Goal: Check status: Check status

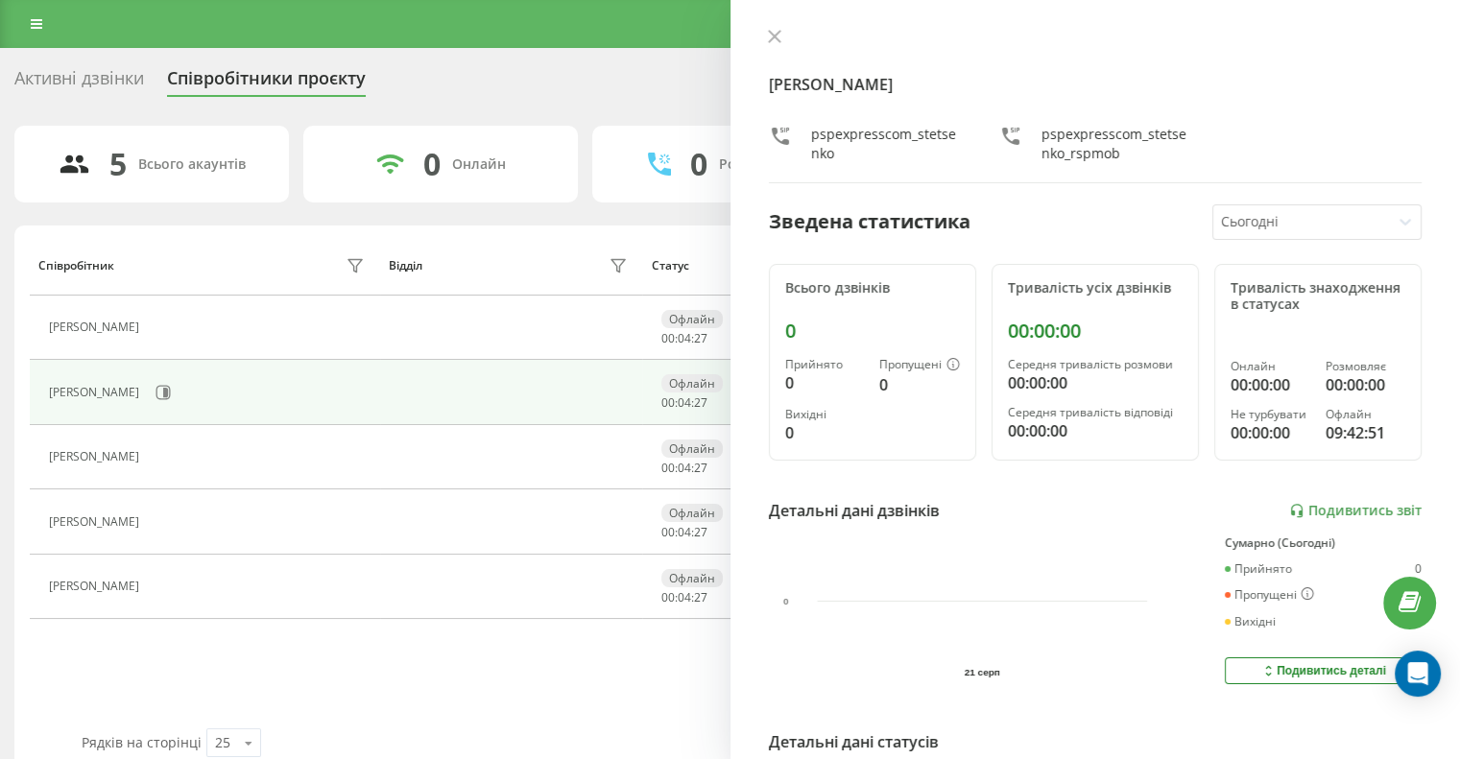
click at [777, 18] on div "Артур Стеценко pspexpresscom_stetsenko pspexpresscom_stetsenko_rspmob Зведена с…" at bounding box center [1095, 379] width 730 height 759
click at [772, 22] on div "Артур Стеценко pspexpresscom_stetsenko pspexpresscom_stetsenko_rspmob Зведена с…" at bounding box center [1095, 379] width 730 height 759
click at [775, 34] on icon at bounding box center [774, 37] width 12 height 12
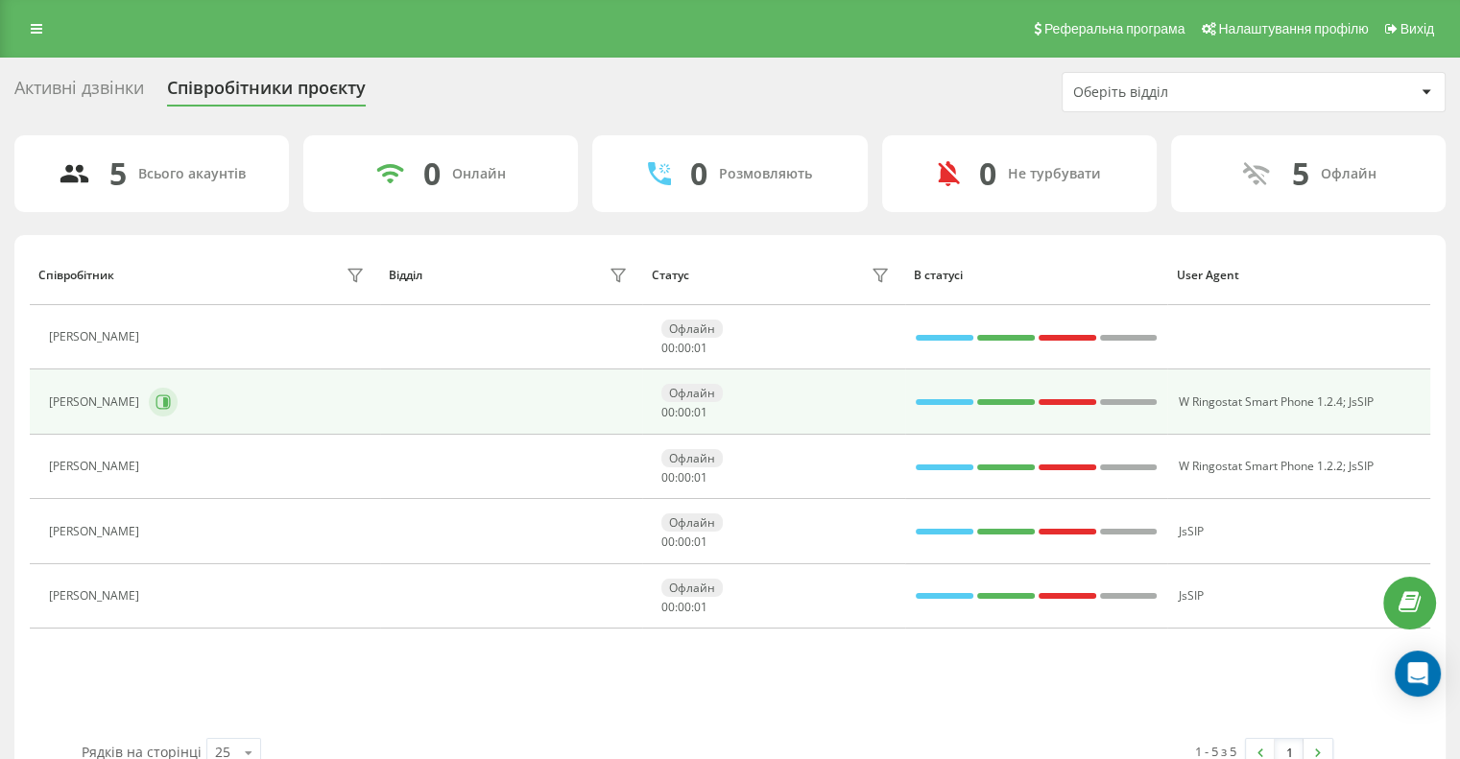
click at [167, 389] on button at bounding box center [163, 402] width 29 height 29
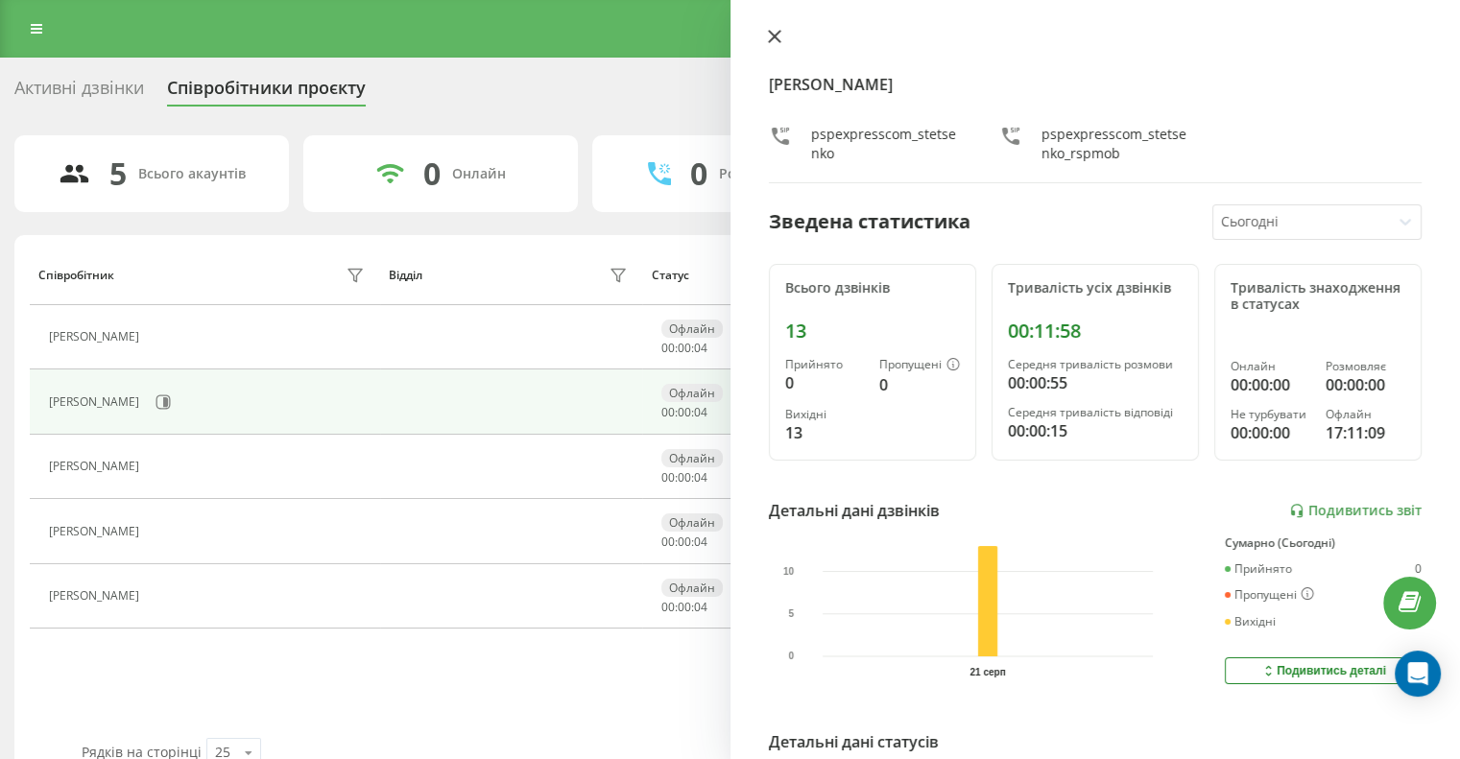
click at [786, 33] on button at bounding box center [774, 38] width 25 height 18
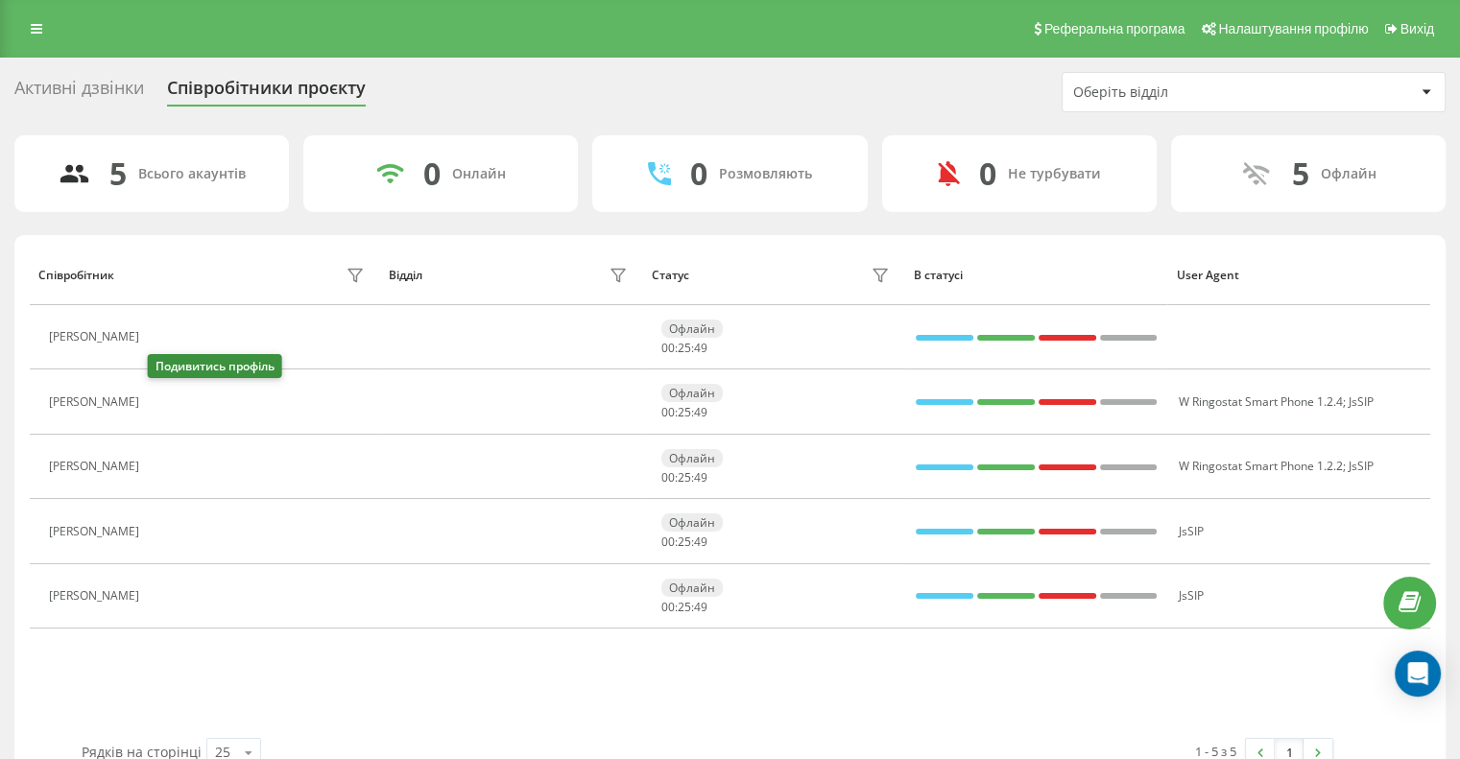
click at [160, 402] on icon at bounding box center [160, 401] width 15 height 15
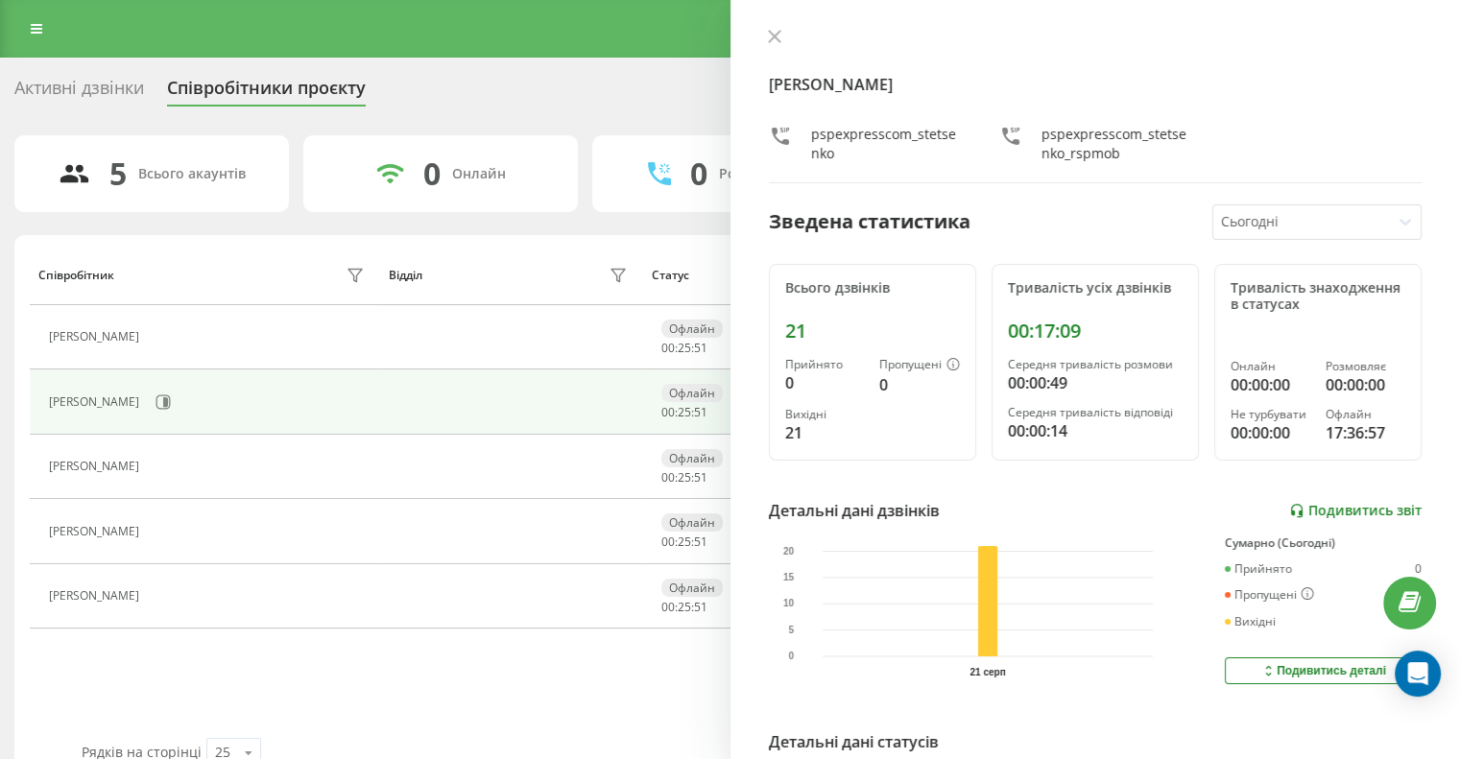
click at [1337, 509] on link "Подивитись звіт" at bounding box center [1355, 511] width 132 height 16
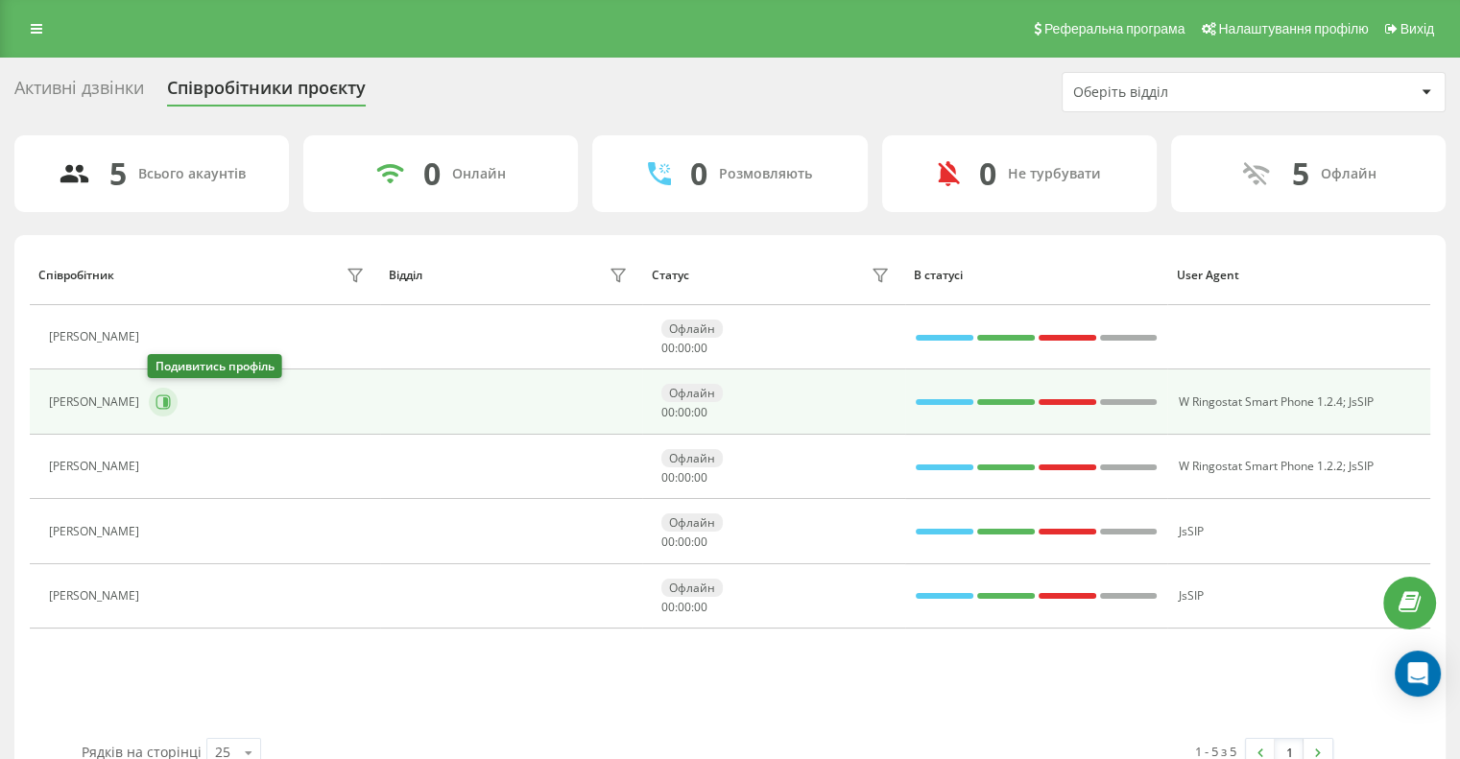
click at [159, 396] on icon at bounding box center [162, 401] width 15 height 15
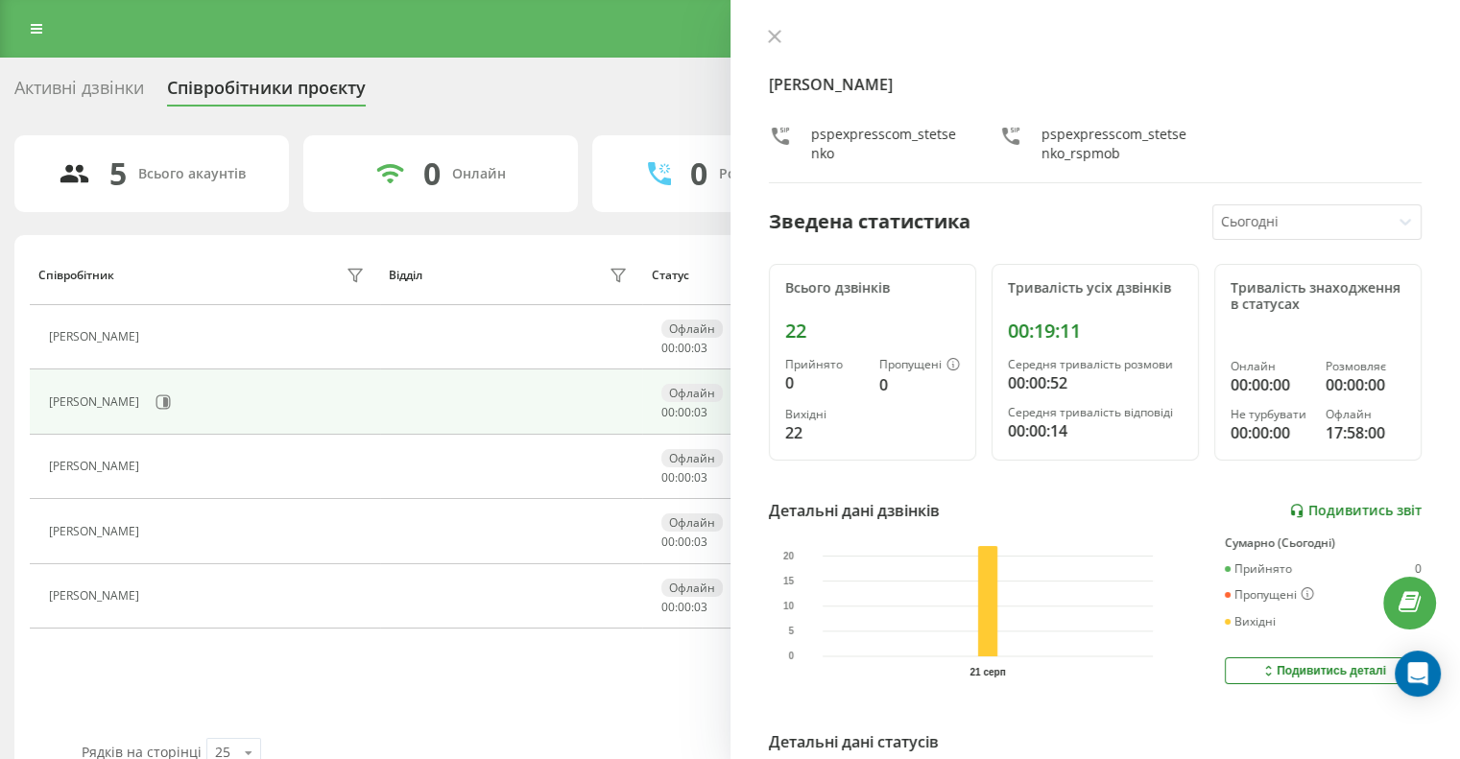
click at [1363, 503] on link "Подивитись звіт" at bounding box center [1355, 511] width 132 height 16
